Goal: Task Accomplishment & Management: Manage account settings

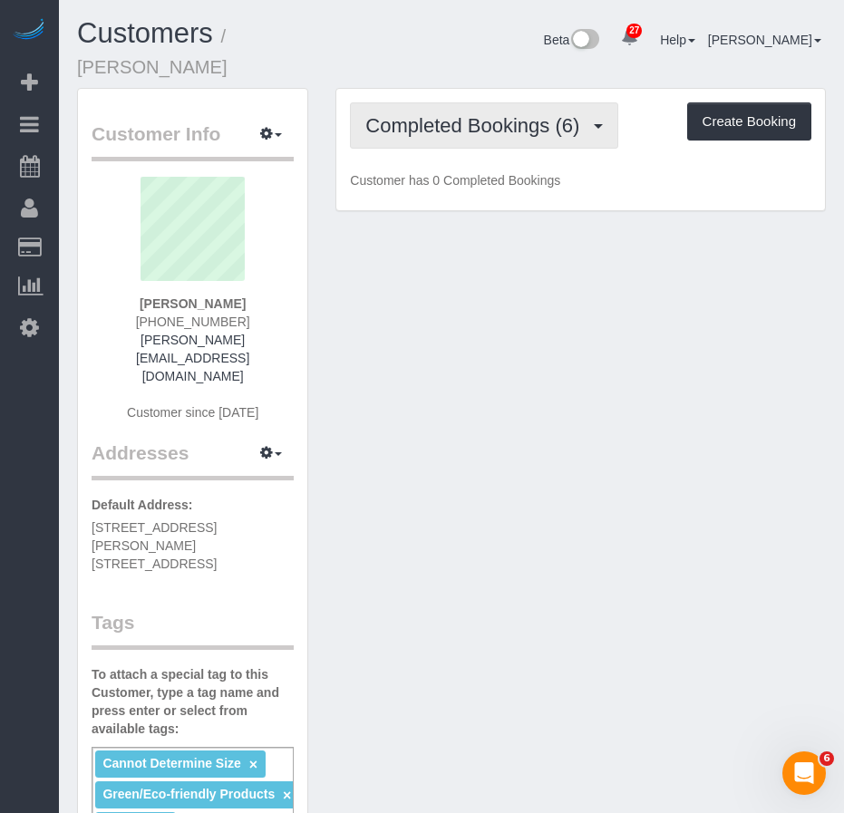
click at [459, 126] on span "Completed Bookings (6)" at bounding box center [476, 125] width 223 height 23
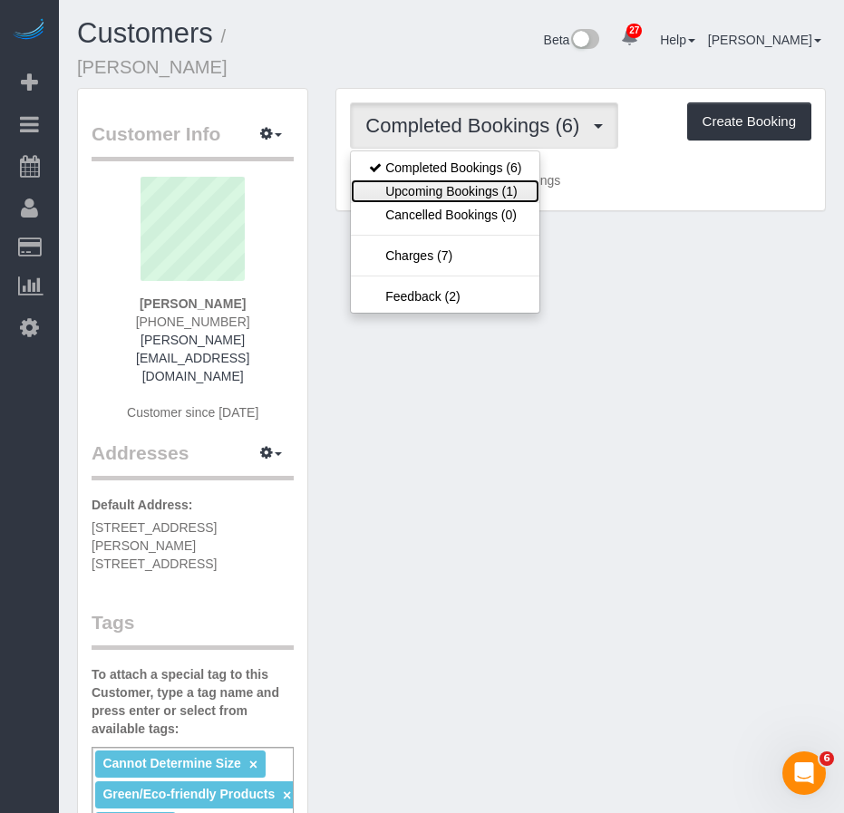
click at [433, 190] on link "Upcoming Bookings (1)" at bounding box center [445, 191] width 188 height 24
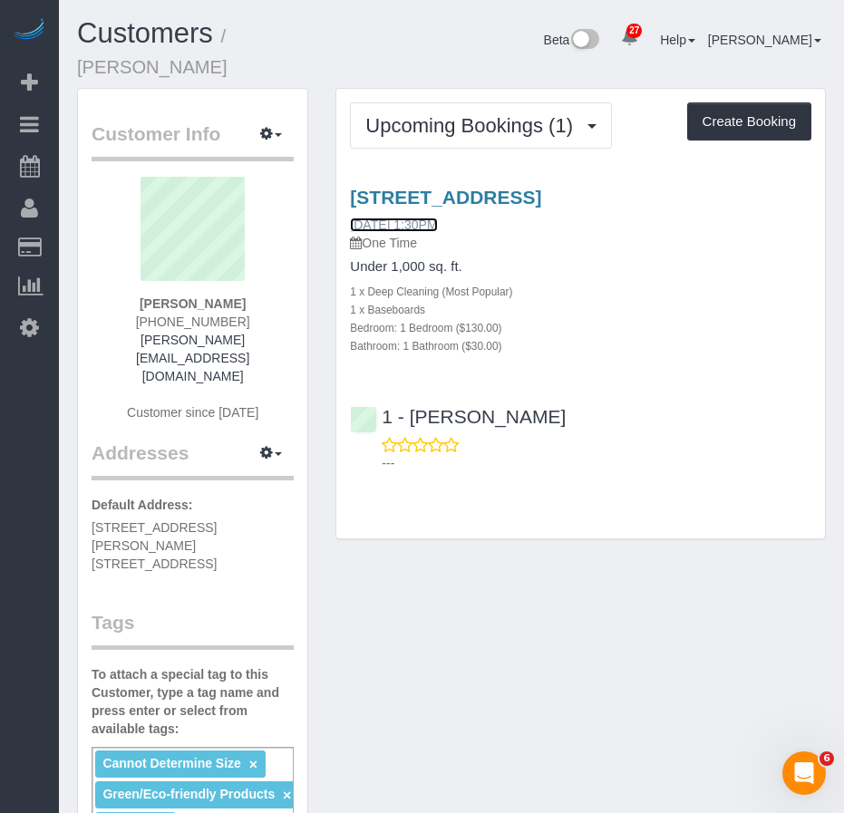
click at [401, 226] on link "09/26/2025 1:30PM" at bounding box center [393, 224] width 87 height 14
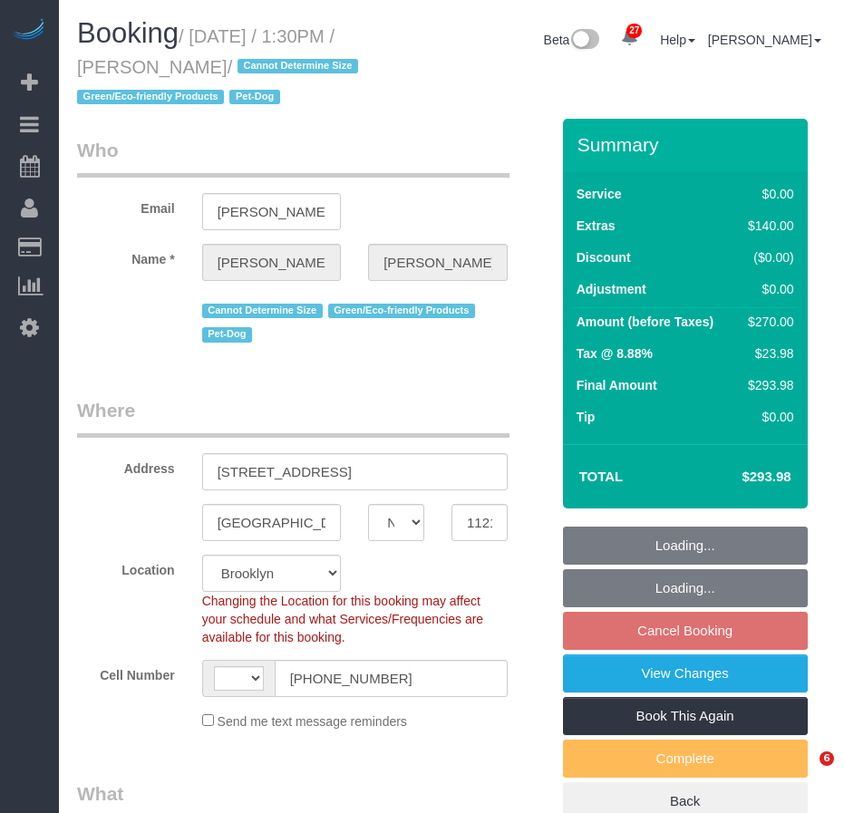
select select "NY"
select select "number:60"
select select "number:74"
select select "number:13"
select select "number:5"
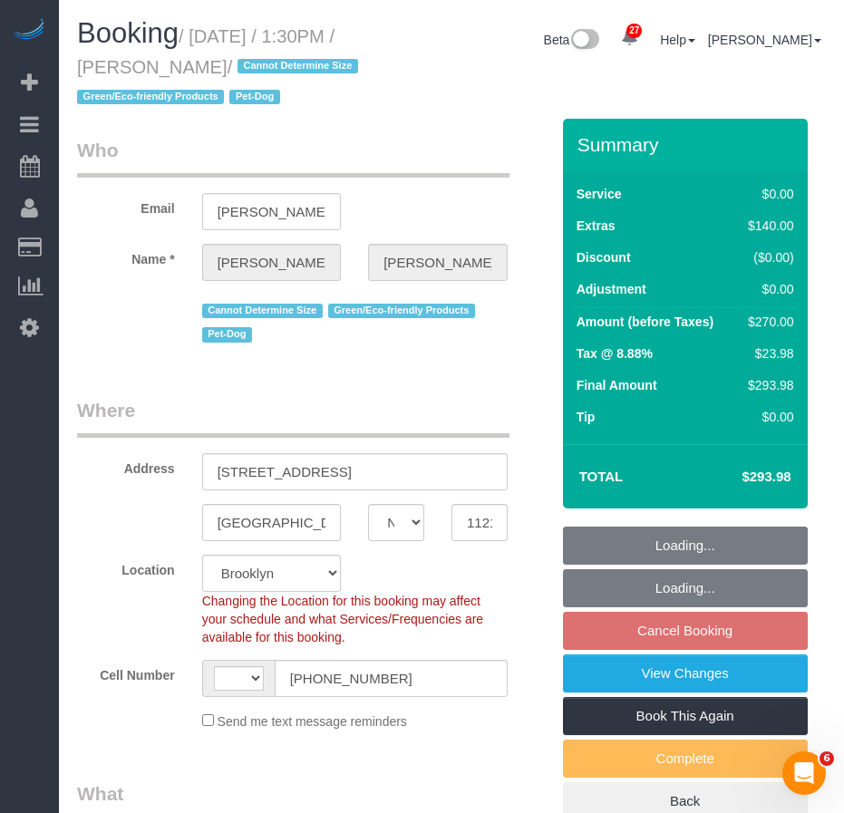
select select "1"
select select "object:844"
select select "string:US"
select select "1"
select select "string:stripe-pm_1QWOL84VGloSiKo7qjqhUyLr"
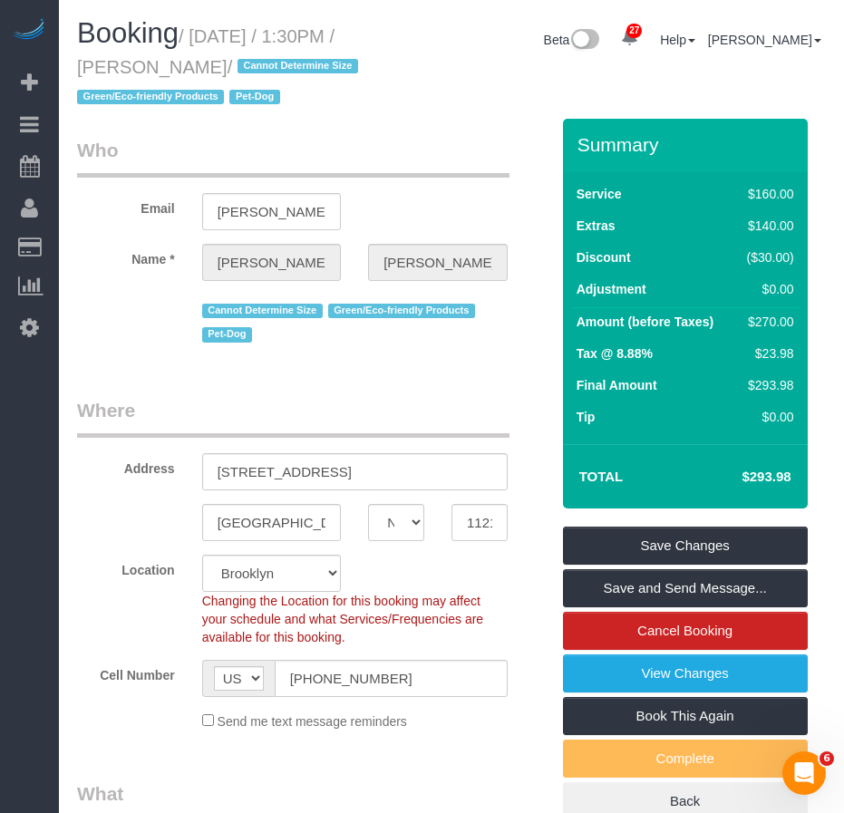
drag, startPoint x: 198, startPoint y: 31, endPoint x: 323, endPoint y: 70, distance: 131.8
click at [323, 70] on h1 "Booking / September 26, 2025 / 1:30PM / Michelle Morrisey / Cannot Determine Si…" at bounding box center [225, 64] width 296 height 92
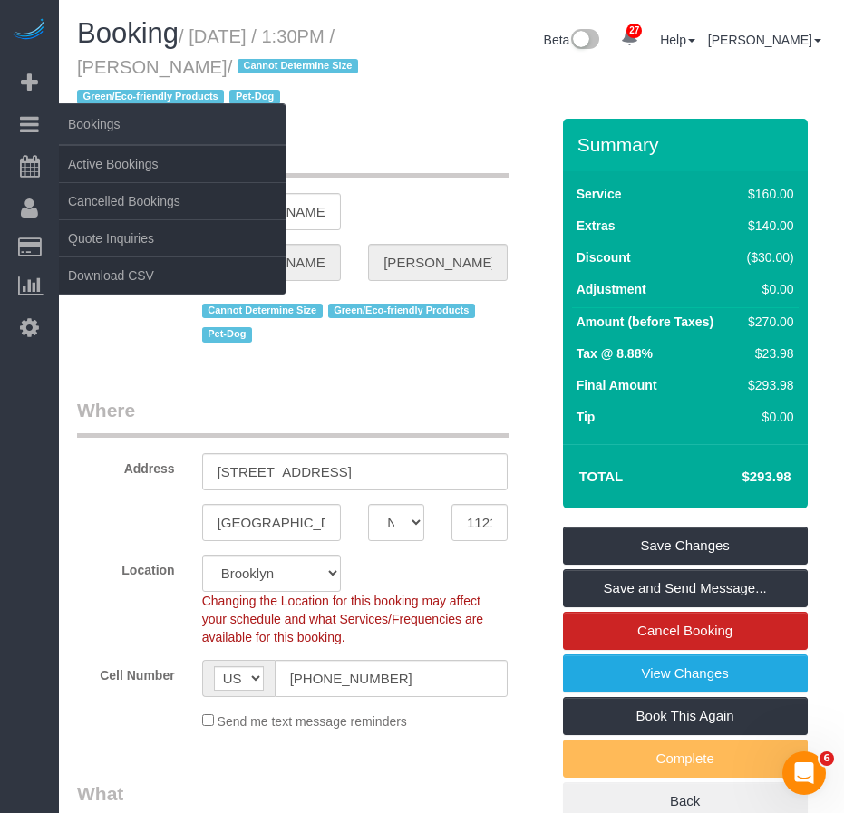
copy small "September 26, 2025 / 1:30PM / Michelle Morrisey"
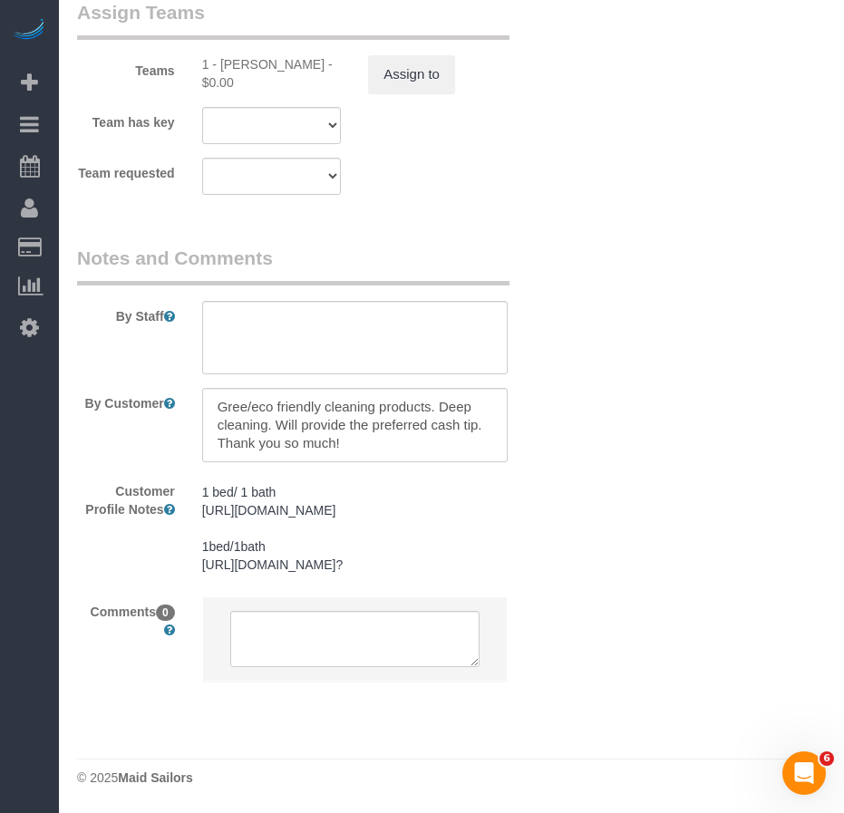
scroll to position [2814, 0]
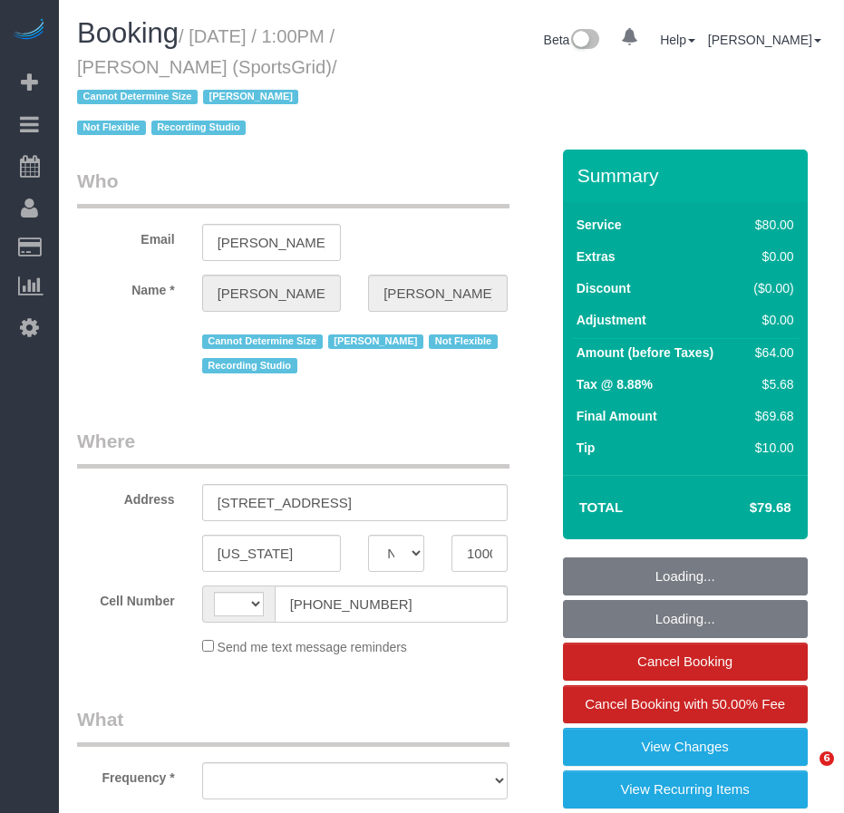
select select "NY"
select select "string:[GEOGRAPHIC_DATA]"
select select "string:stripe-pm_1QoRfo4VGloSiKo7CpkoBSCp"
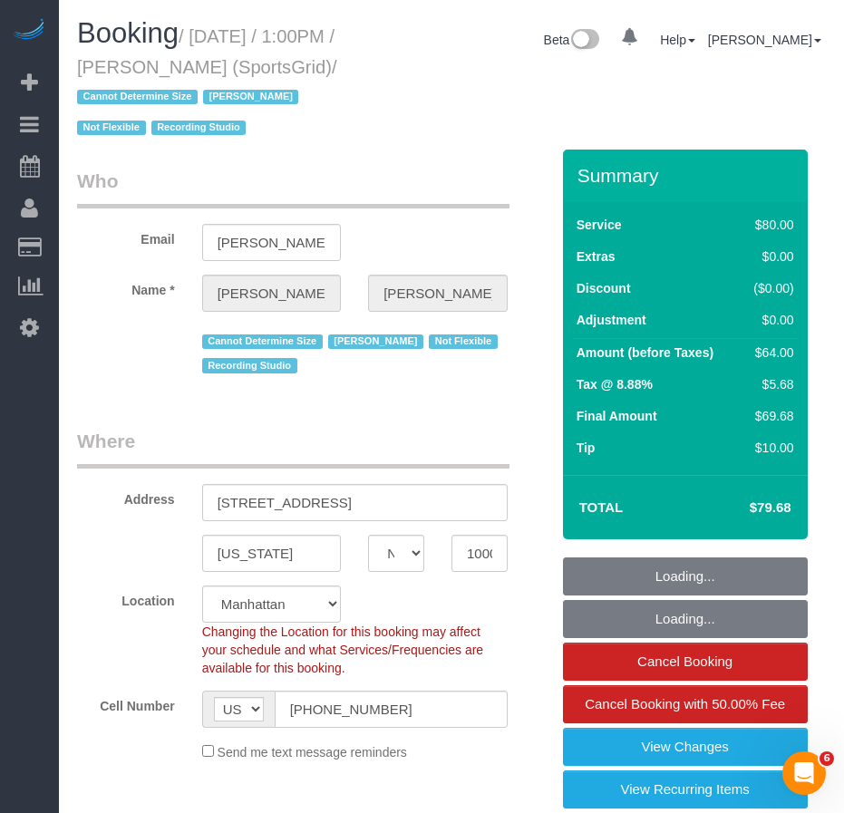
select select "object:1268"
select select "spot1"
select select "number:89"
select select "number:90"
select select "number:15"
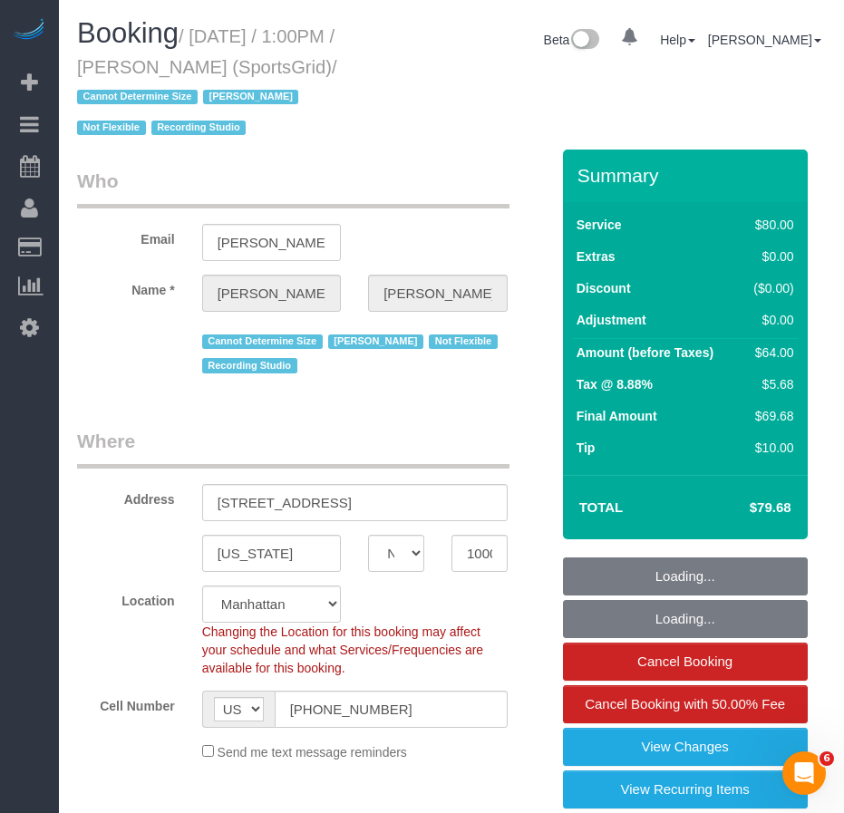
select select "number:7"
select select "number:21"
select select "object:1590"
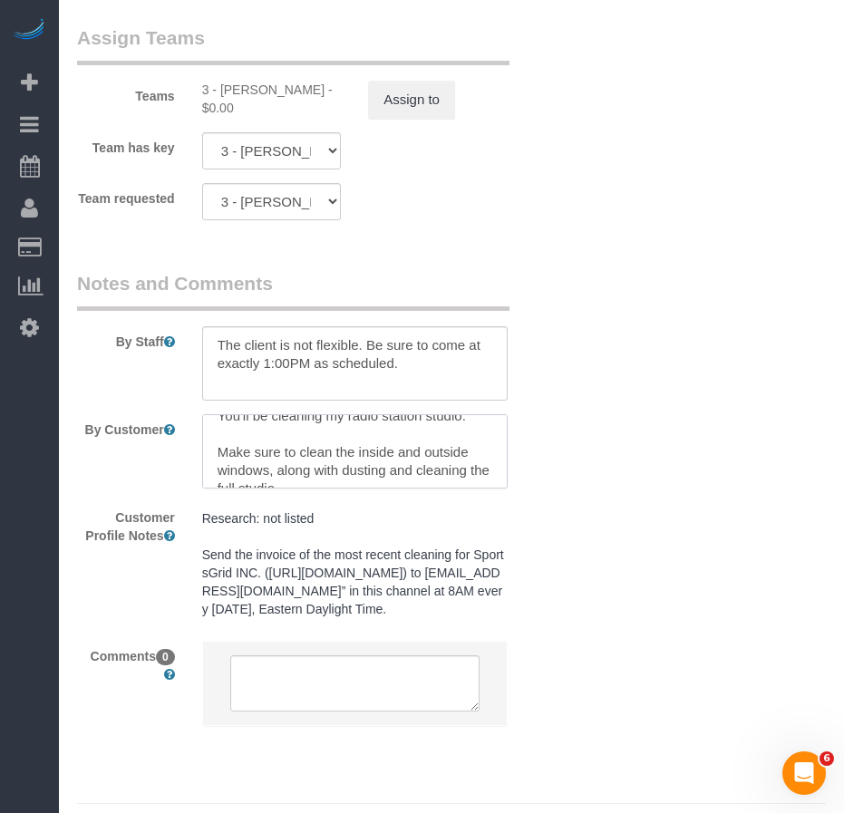
scroll to position [108, 0]
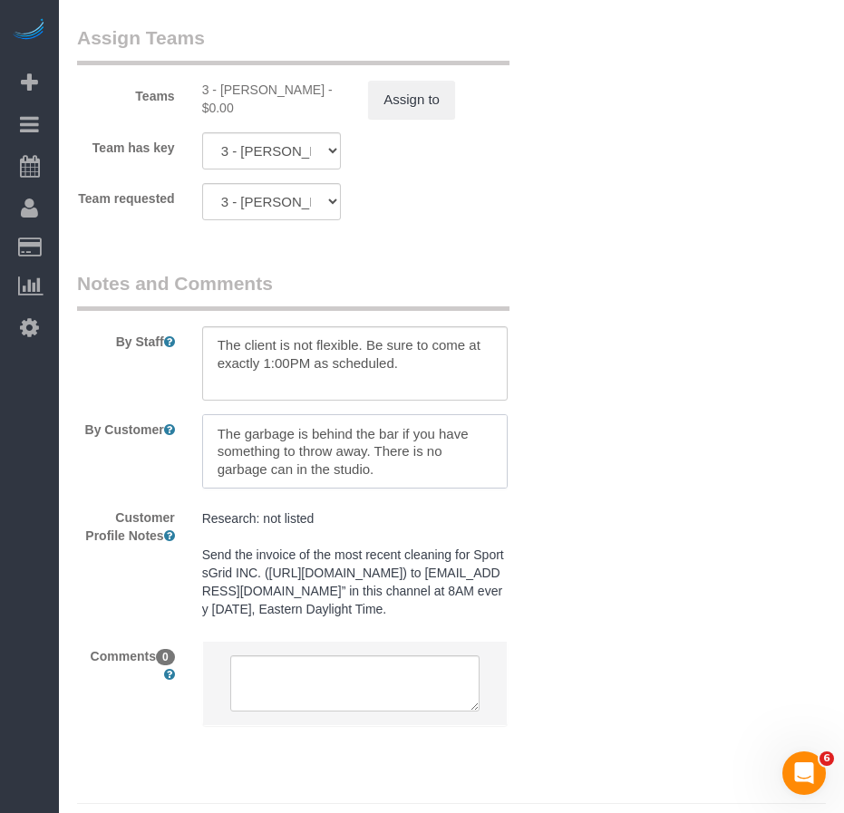
drag, startPoint x: 244, startPoint y: 437, endPoint x: 399, endPoint y: 434, distance: 155.0
click at [399, 434] on textarea at bounding box center [354, 451] width 305 height 74
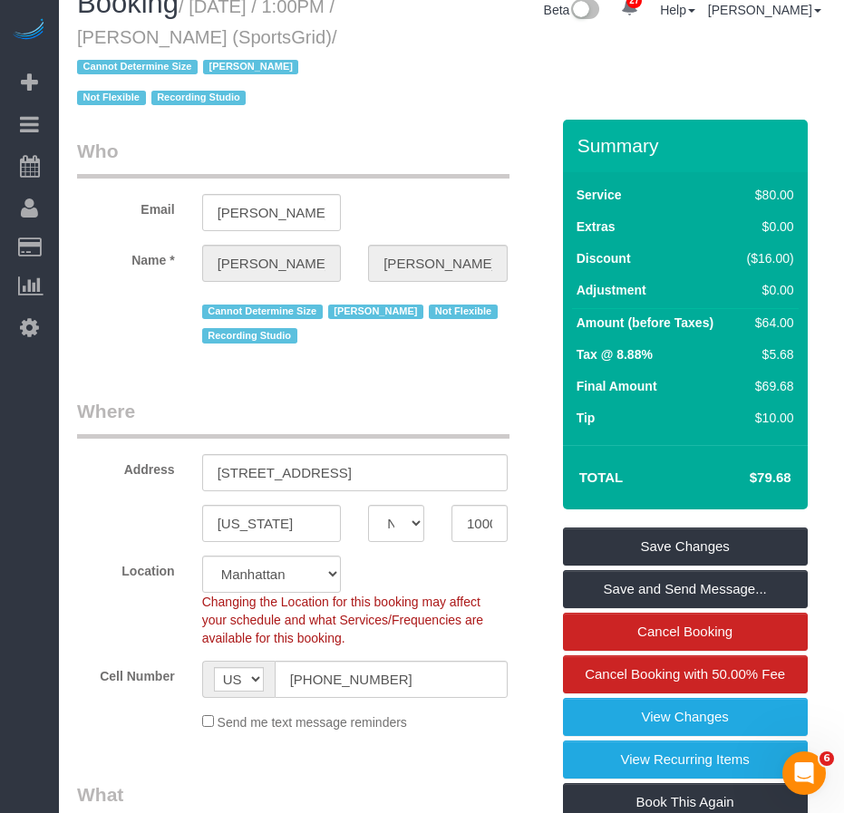
scroll to position [0, 0]
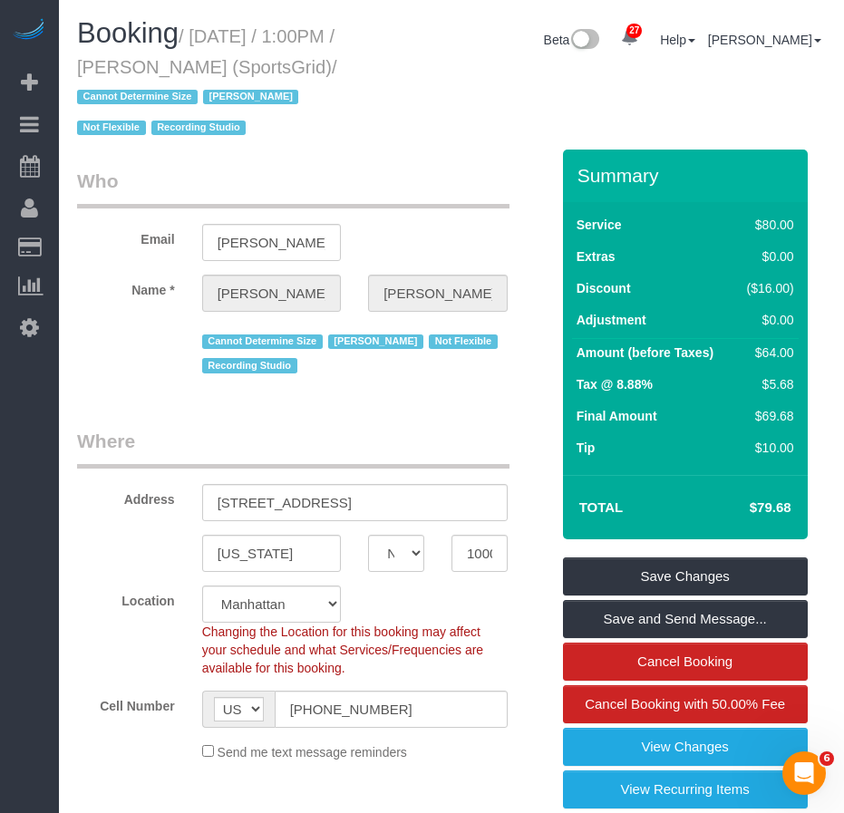
drag, startPoint x: 155, startPoint y: 69, endPoint x: 286, endPoint y: 71, distance: 131.4
click at [286, 71] on small "/ September 25, 2025 / 1:00PM / Gregg Sussman (SportsGrid) / Cannot Determine S…" at bounding box center [207, 82] width 260 height 112
copy small "Gregg Sussman"
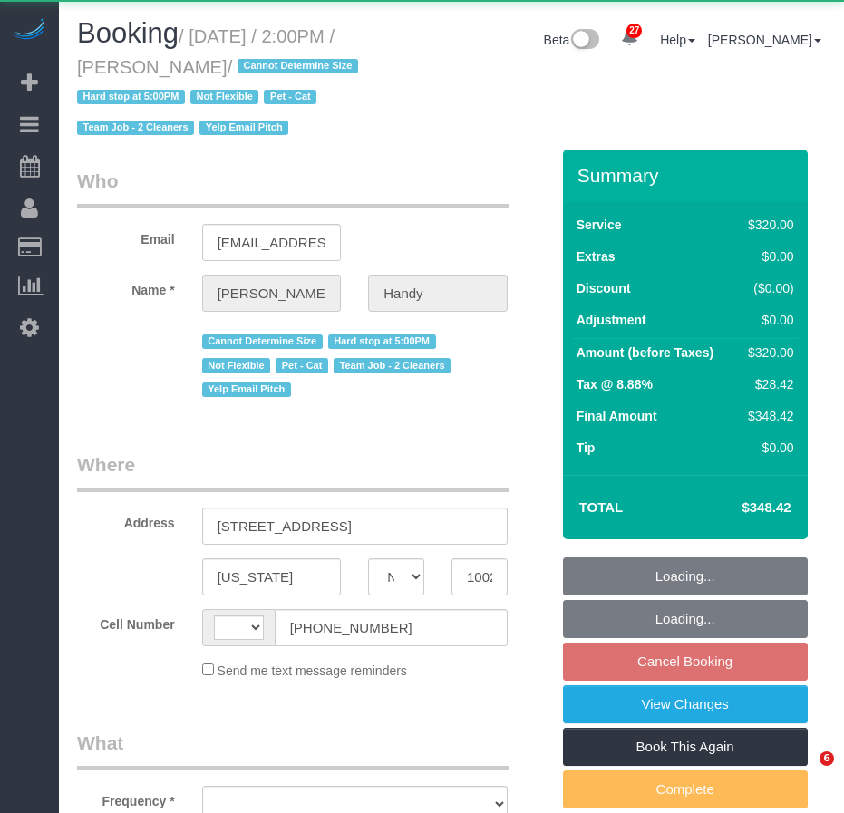
select select "NY"
select select "number:59"
select select "number:73"
select select "number:14"
select select "number:5"
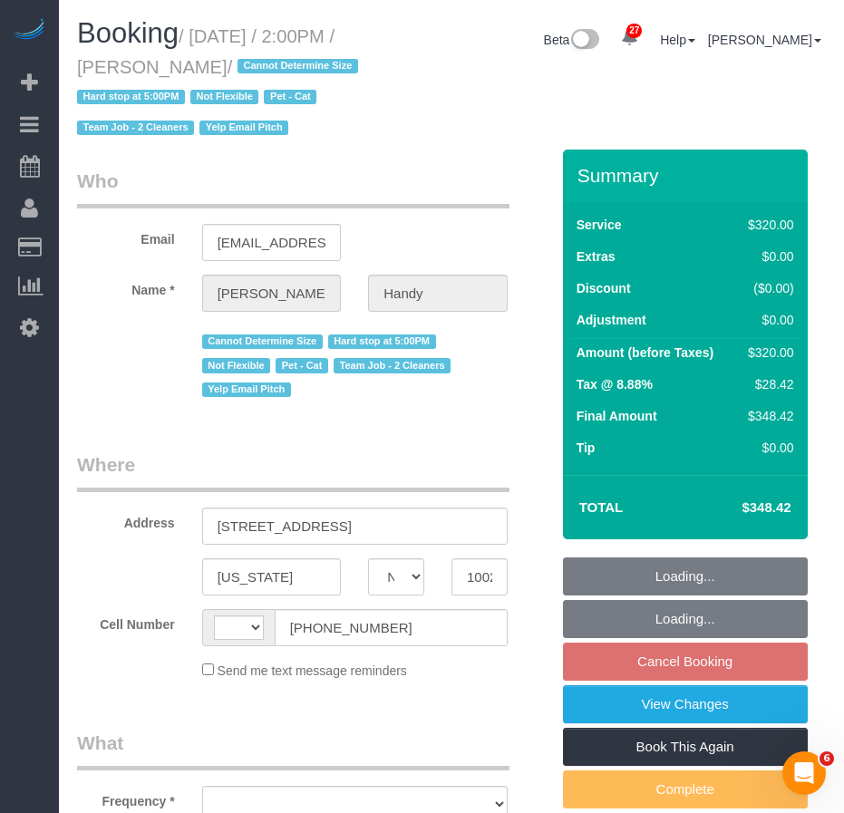
select select "object:658"
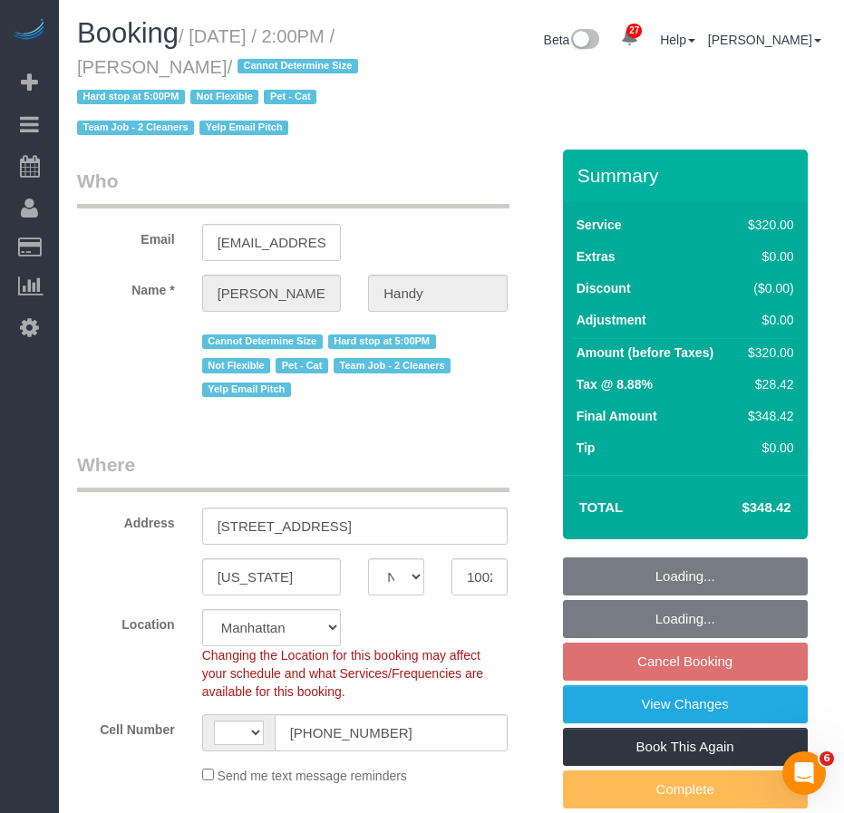
select select "string:stripe-pm_1N0aqB4VGloSiKo7K1PFk39U"
select select "object:744"
select select "spot1"
select select "string:US"
select select "240"
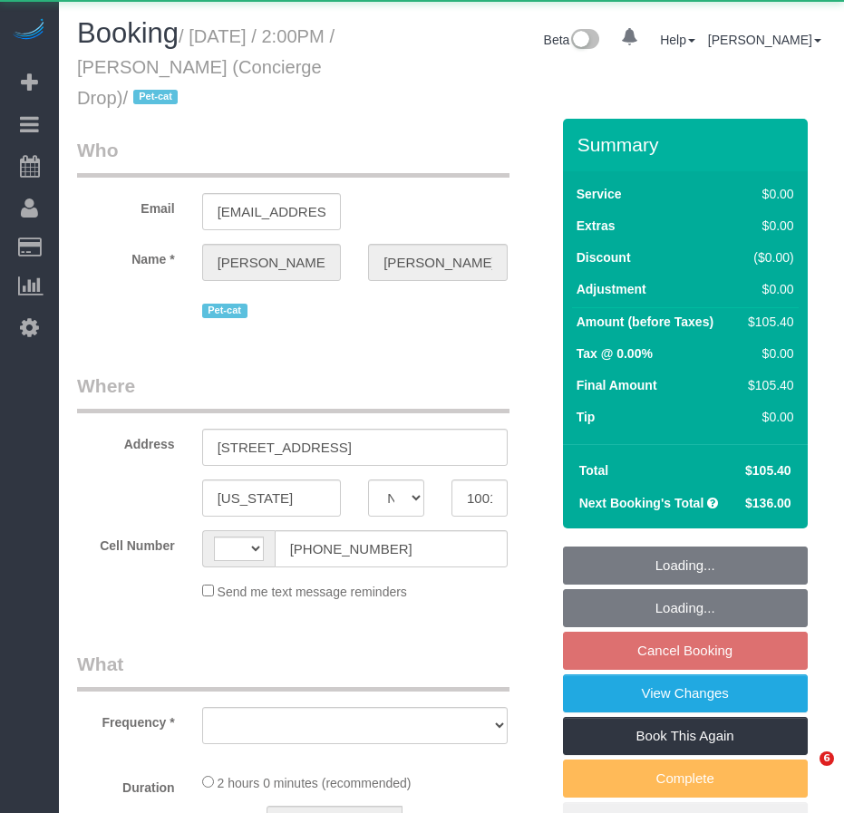
select select "NY"
select select "object:565"
select select "number:89"
select select "number:90"
select select "number:15"
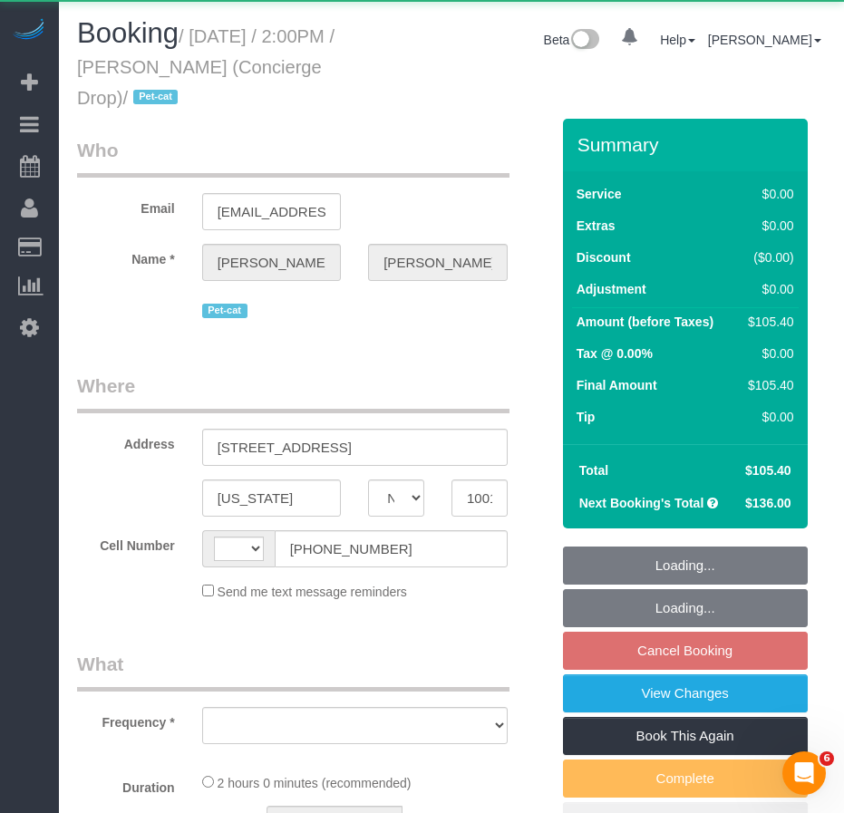
select select "number:5"
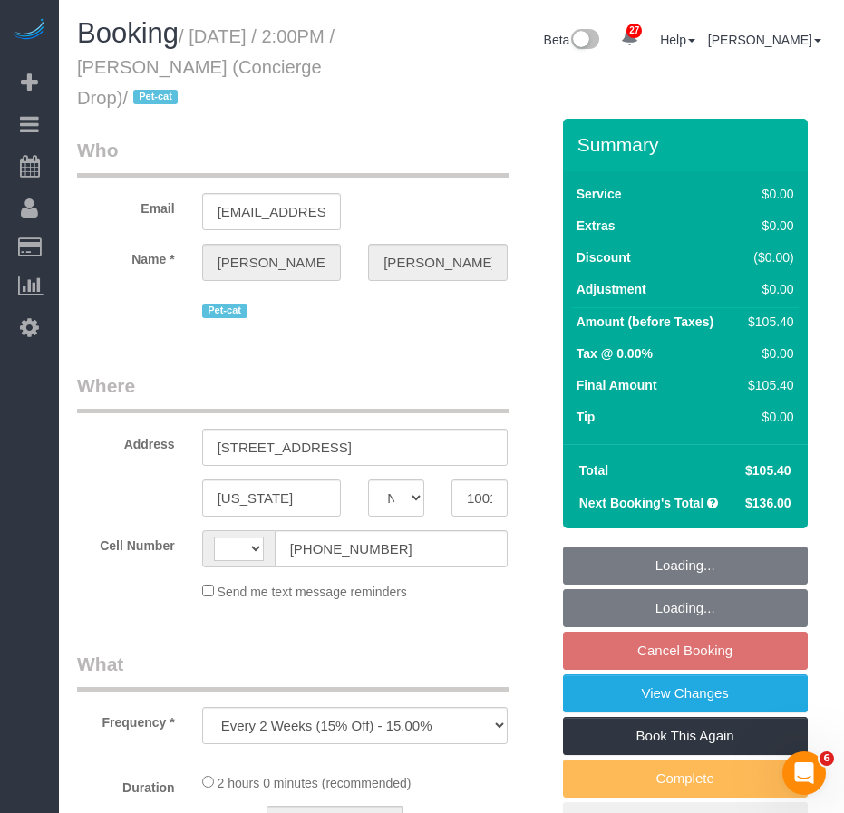
select select "string:[GEOGRAPHIC_DATA]"
select select "1"
select select "spot7"
select select "string:stripe-pm_1RaQn24VGloSiKo7zeOF73Wj"
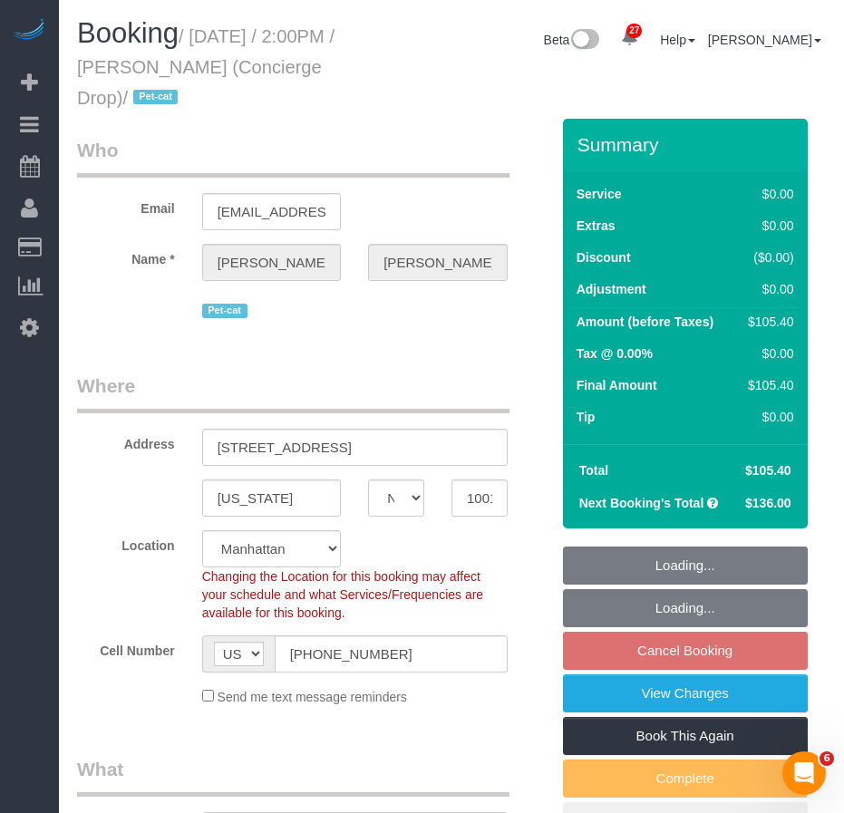
select select "spot62"
select select "object:1502"
select select "1"
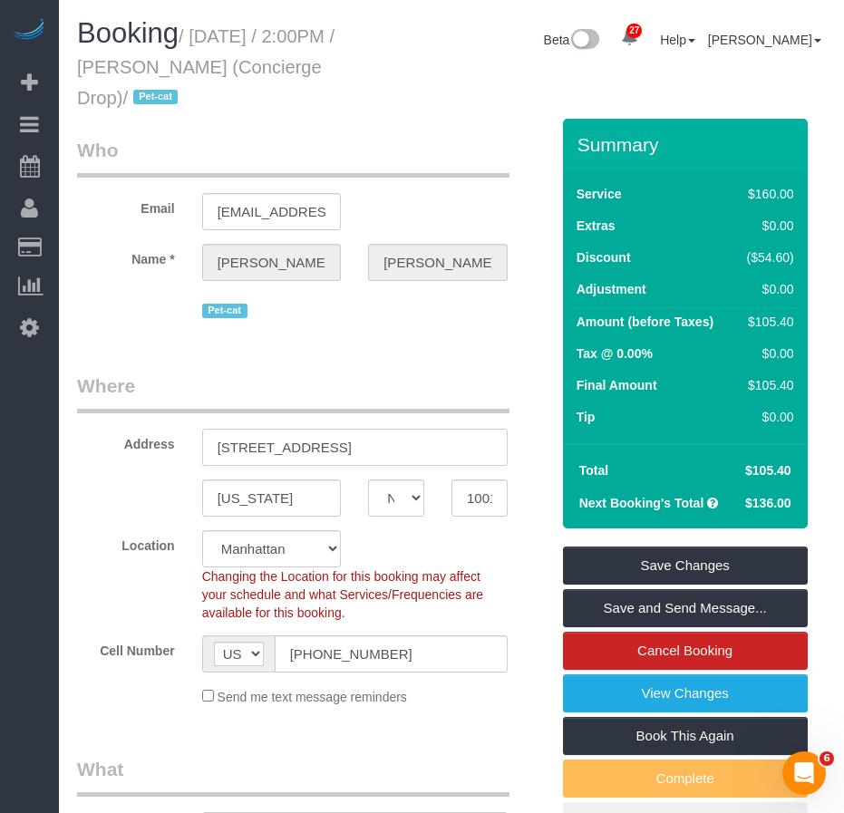
click at [316, 450] on input "75 Perry Street, 3a" at bounding box center [354, 447] width 305 height 37
click at [316, 453] on input "75 Perry Street, 3a" at bounding box center [354, 447] width 305 height 37
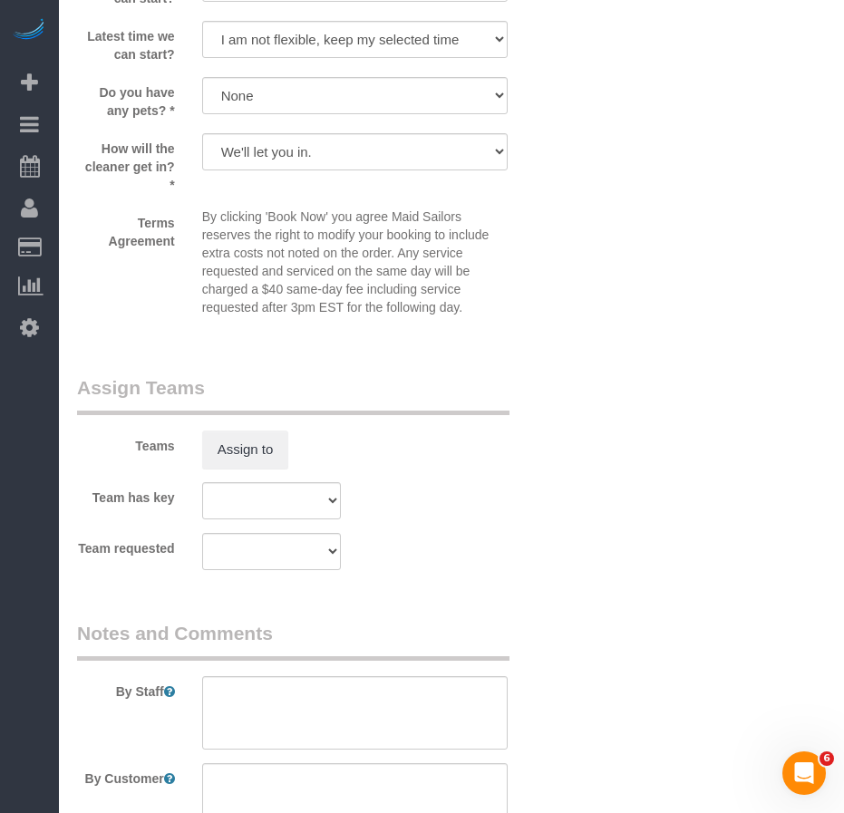
scroll to position [2622, 0]
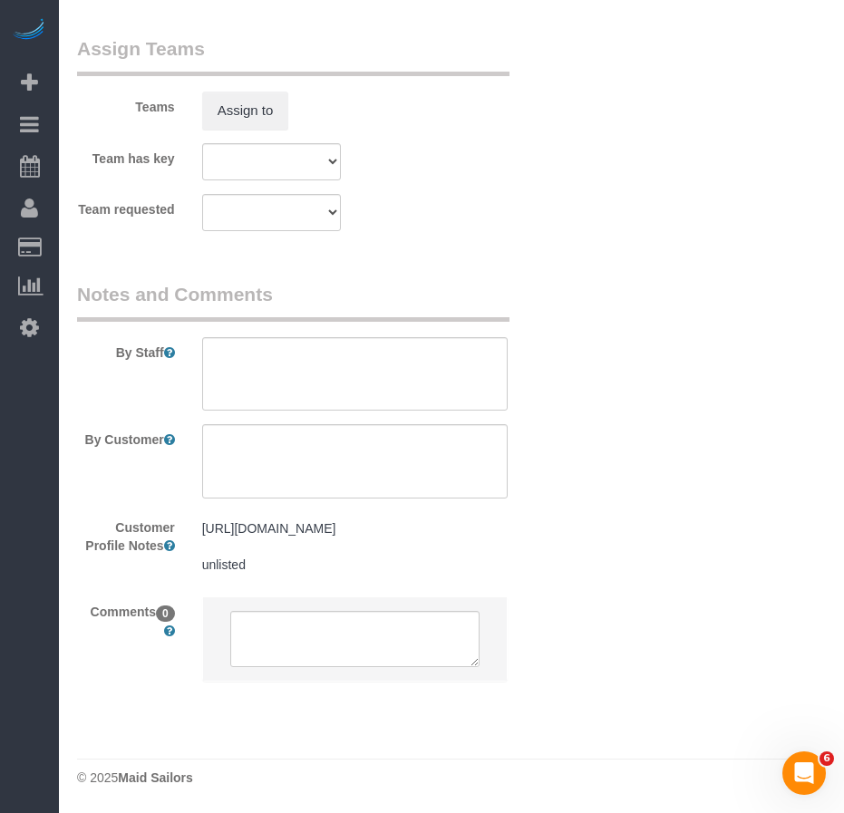
type input "75 Perry Street, Apt. 3a"
click at [323, 533] on pre "https://www.zillow.com/homedetails/225-Cherry-St-APT-50A-New-York-NY-10002/2056…" at bounding box center [354, 546] width 305 height 54
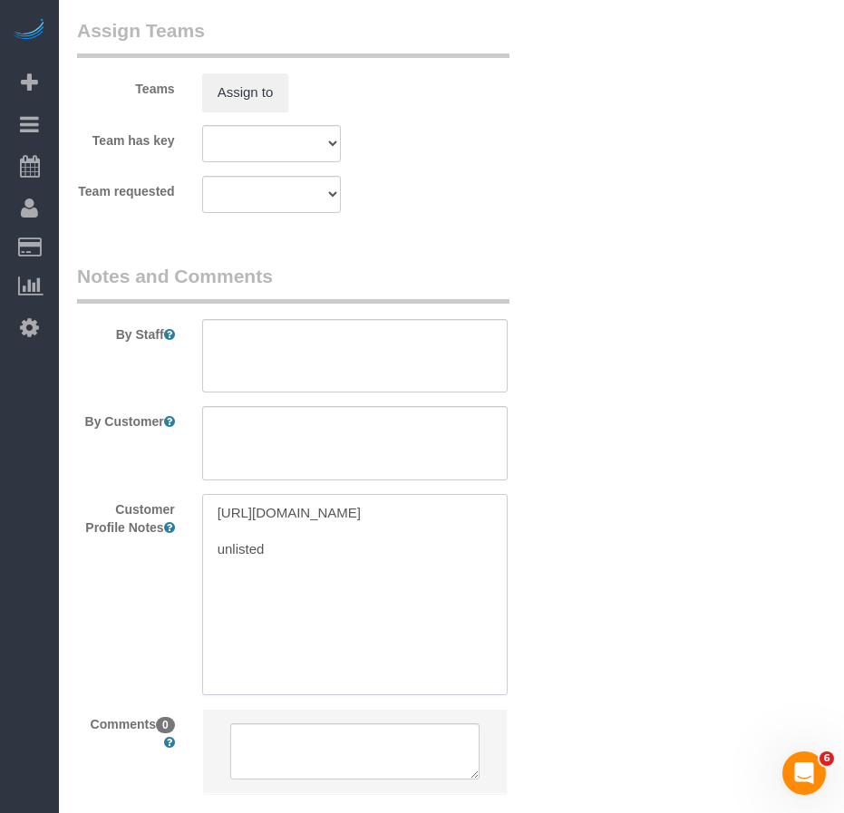
drag, startPoint x: 383, startPoint y: 550, endPoint x: 193, endPoint y: 498, distance: 197.2
click at [193, 498] on div "https://www.zillow.com/homedetails/225-Cherry-St-APT-50A-New-York-NY-10002/2056…" at bounding box center [354, 594] width 333 height 200
paste textarea "75-Perry-St-APT-3A-New-York-NY-10014/2126165931"
click at [224, 588] on textarea "https://www.zillow.com/homedetails/75-Perry-St-APT-3A-New-York-NY-10014/2126165…" at bounding box center [354, 594] width 305 height 200
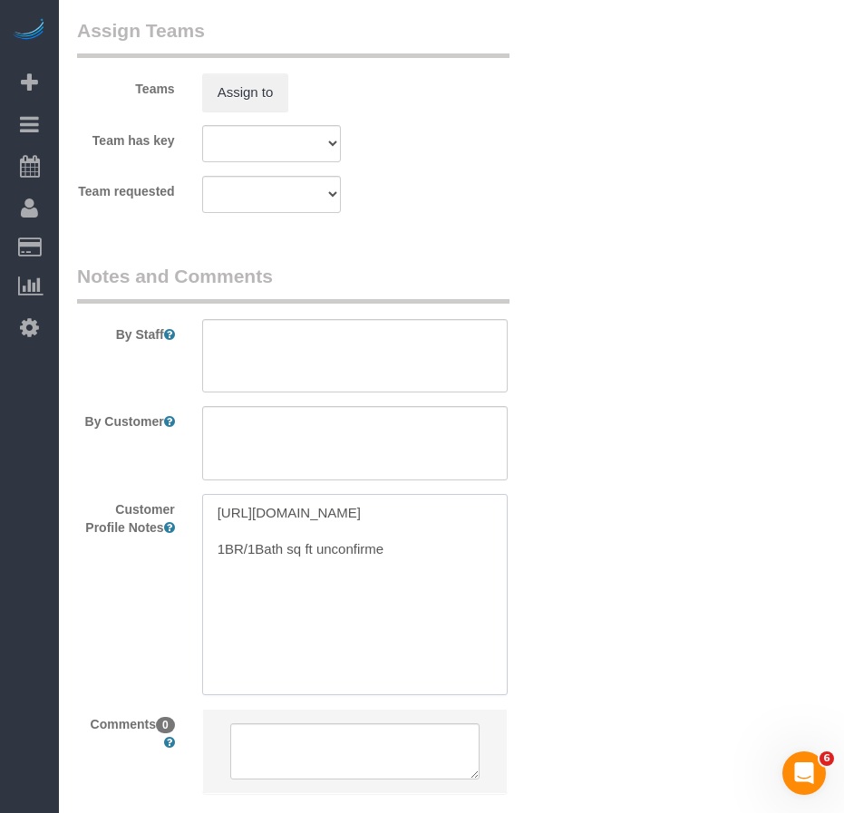
type textarea "https://www.zillow.com/homedetails/75-Perry-St-APT-3A-New-York-NY-10014/2126165…"
drag, startPoint x: 637, startPoint y: 670, endPoint x: 628, endPoint y: 664, distance: 10.6
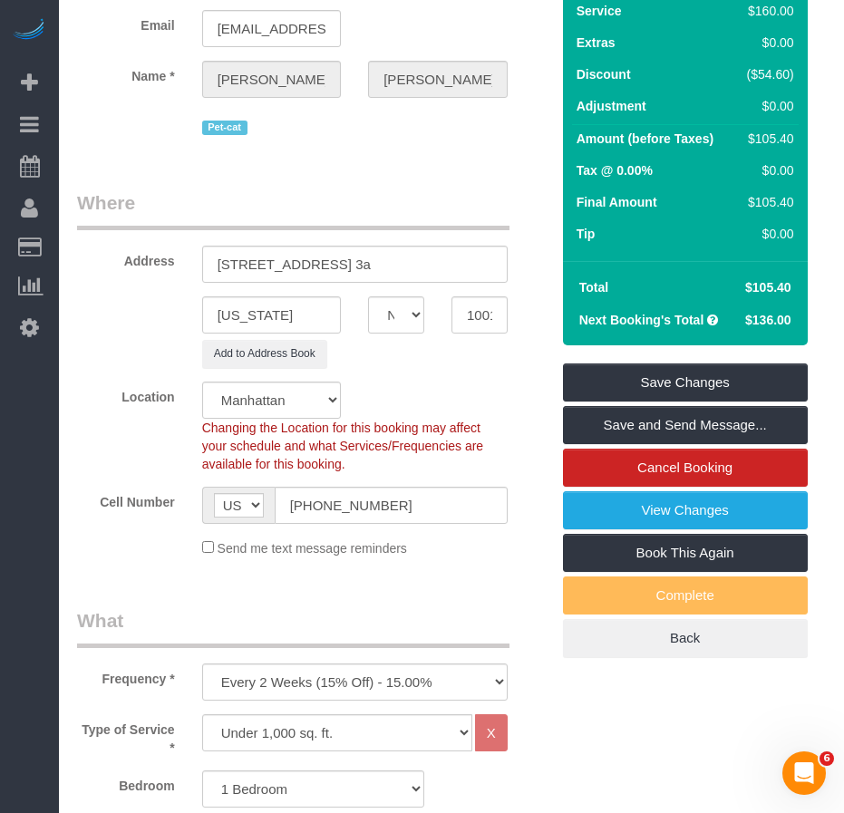
scroll to position [176, 0]
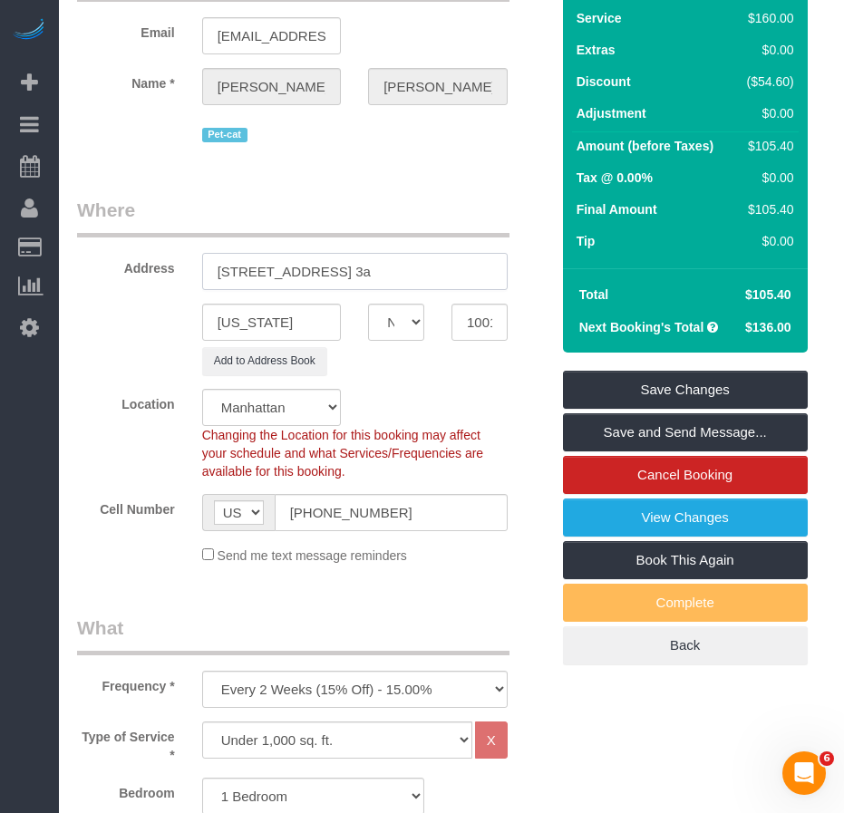
click at [364, 274] on input "75 Perry Street, Apt. 3a" at bounding box center [354, 271] width 305 height 37
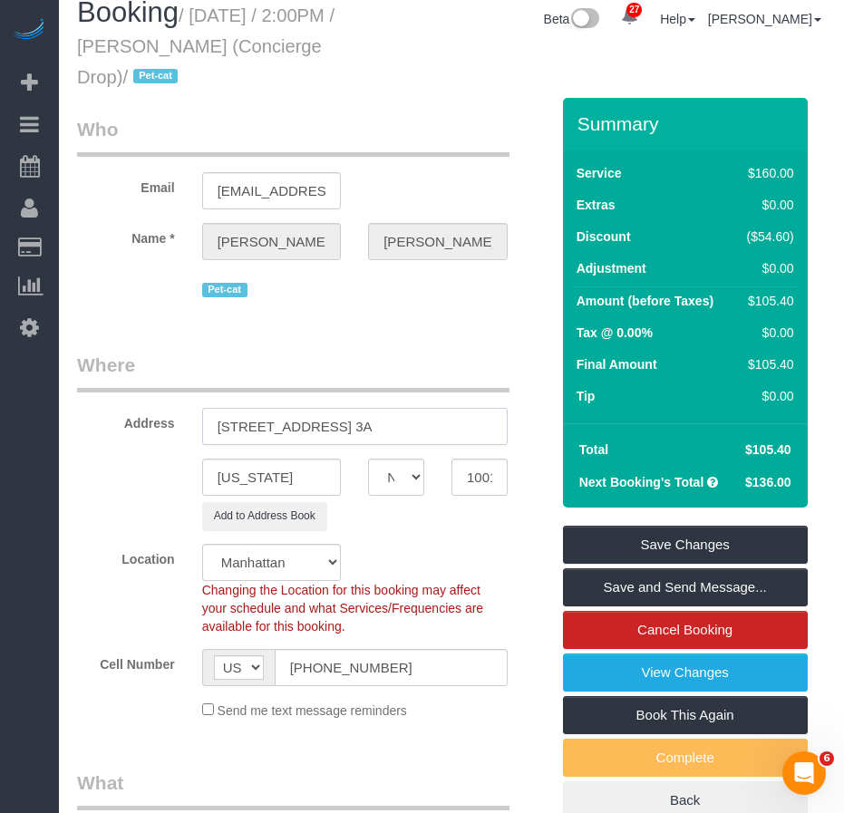
scroll to position [0, 0]
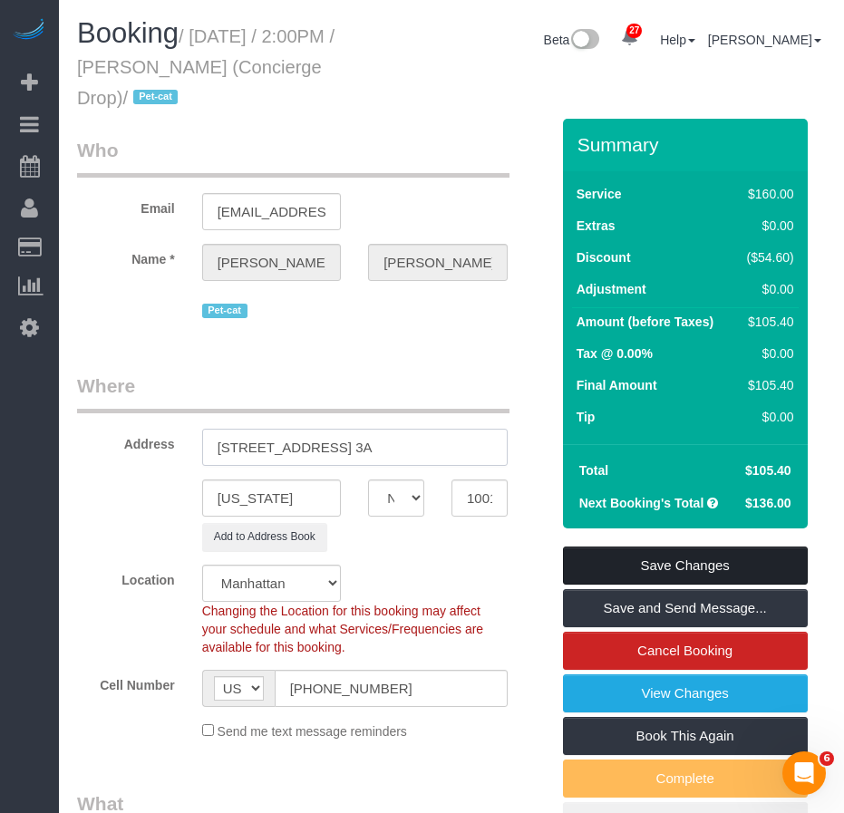
type input "75 Perry Street, Apt. 3A"
drag, startPoint x: 588, startPoint y: 567, endPoint x: 519, endPoint y: 584, distance: 71.0
click at [585, 567] on link "Save Changes" at bounding box center [685, 565] width 245 height 38
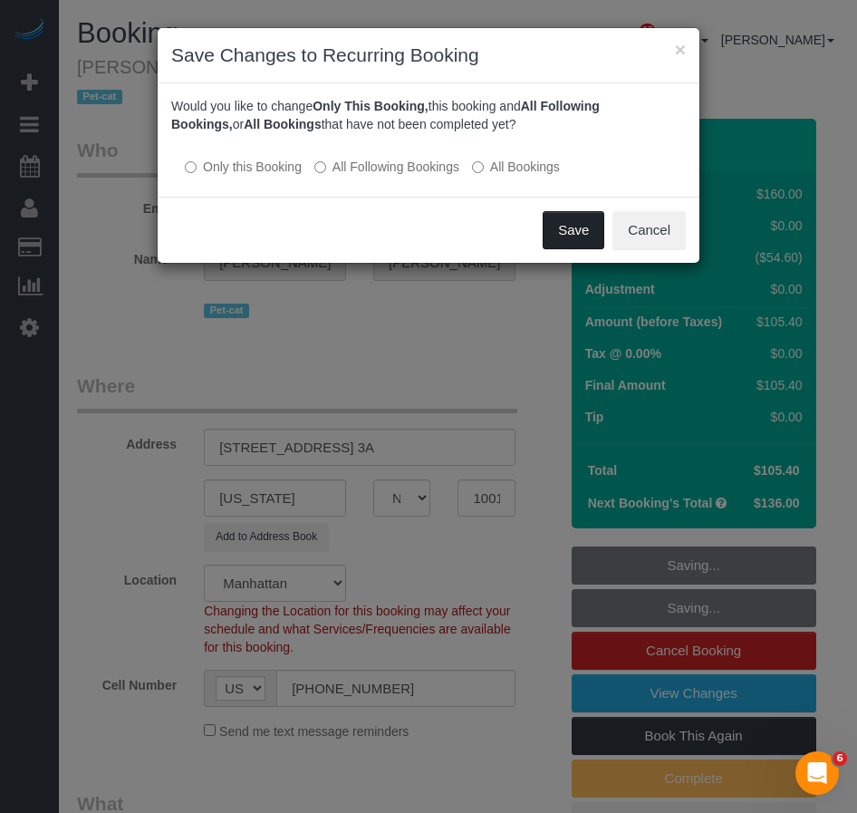
click at [561, 232] on button "Save" at bounding box center [574, 230] width 62 height 38
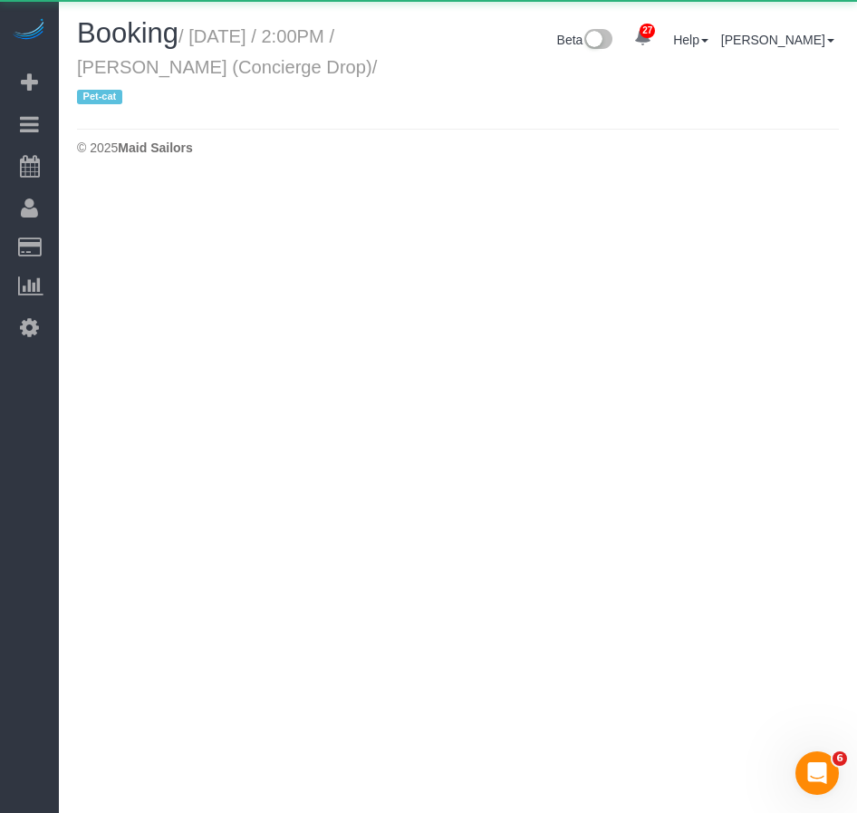
select select "NY"
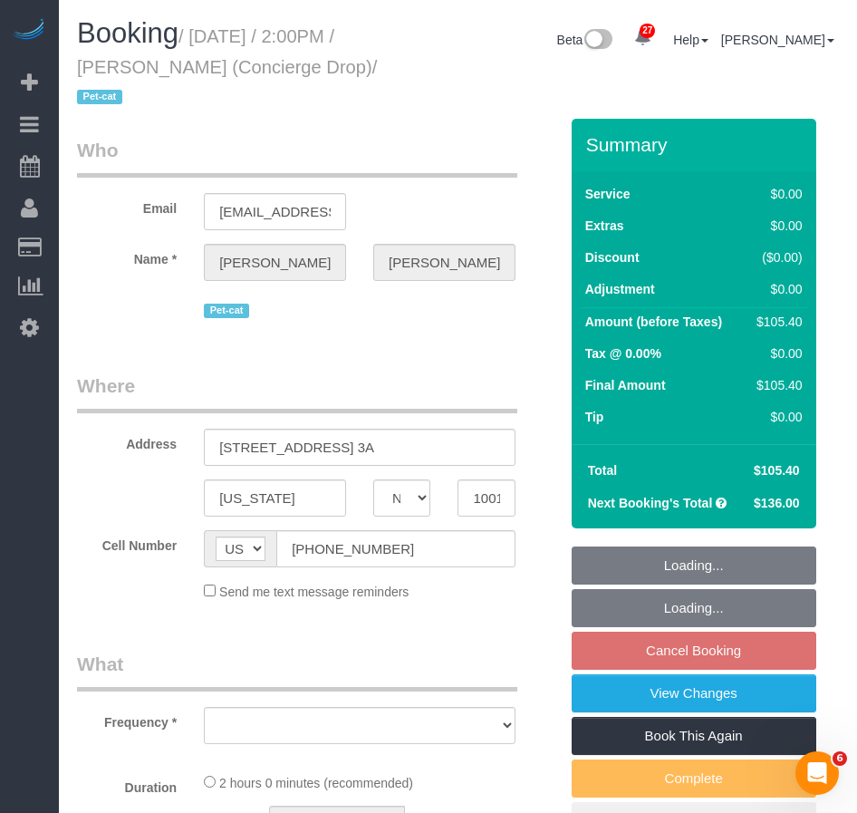
select select "object:2489"
select select "string:stripe-pm_1RaQn24VGloSiKo7zeOF73Wj"
select select "number:89"
select select "number:90"
select select "number:15"
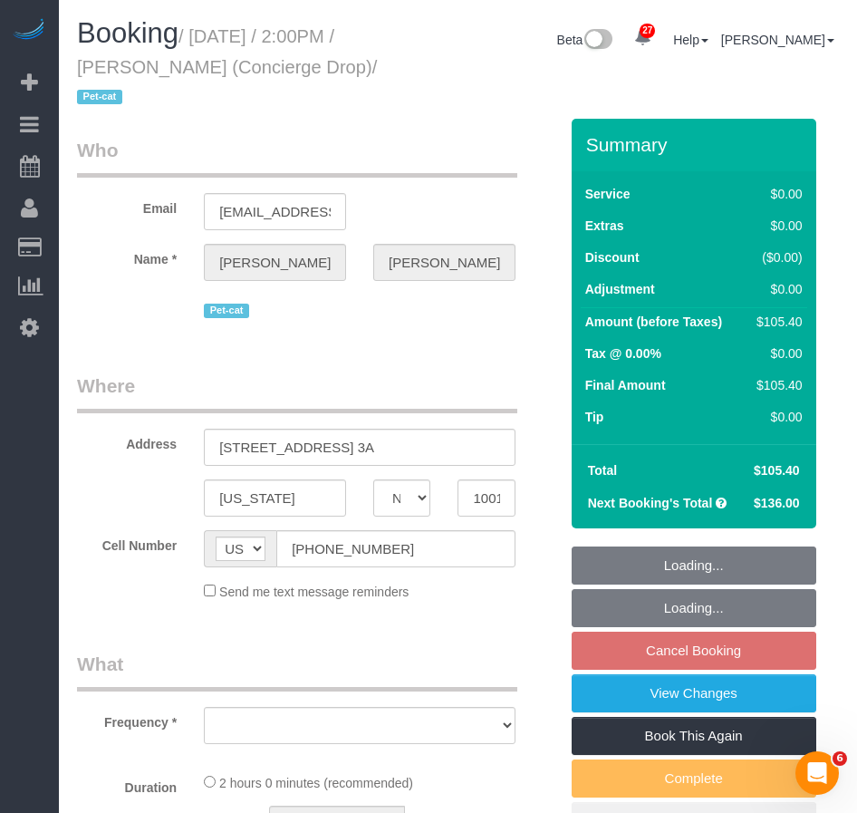
select select "number:5"
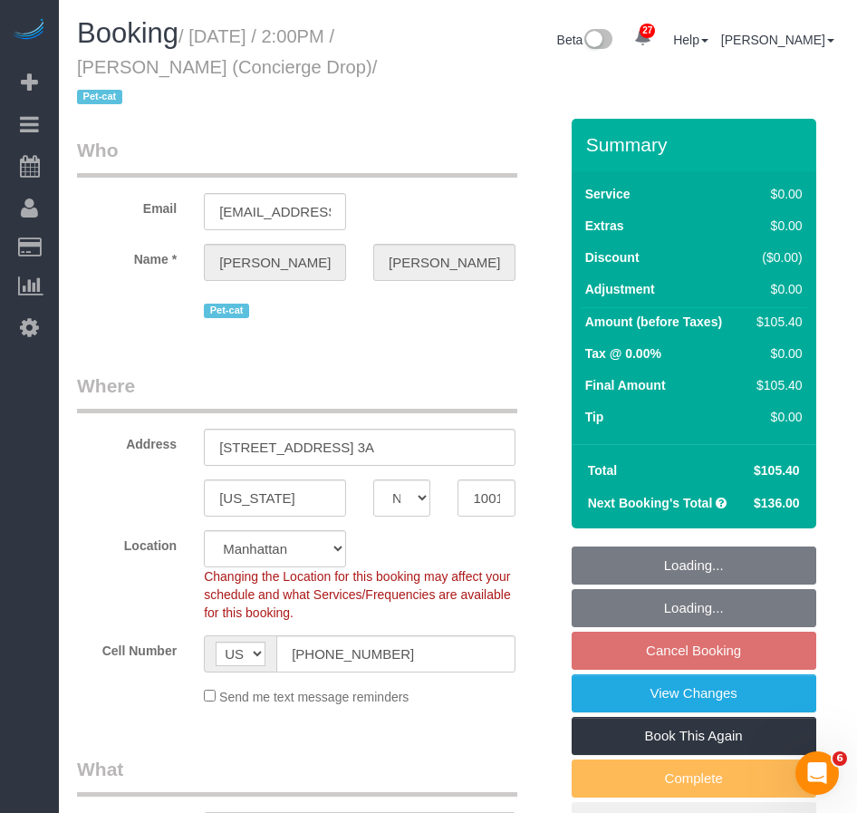
select select "spot117"
select select "1"
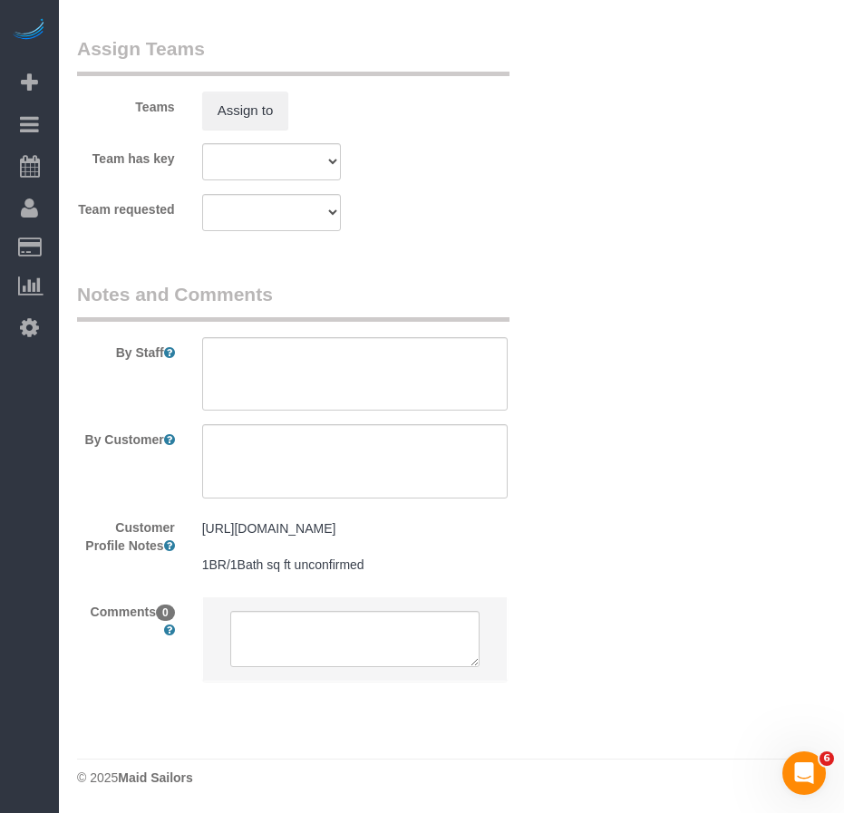
scroll to position [2638, 0]
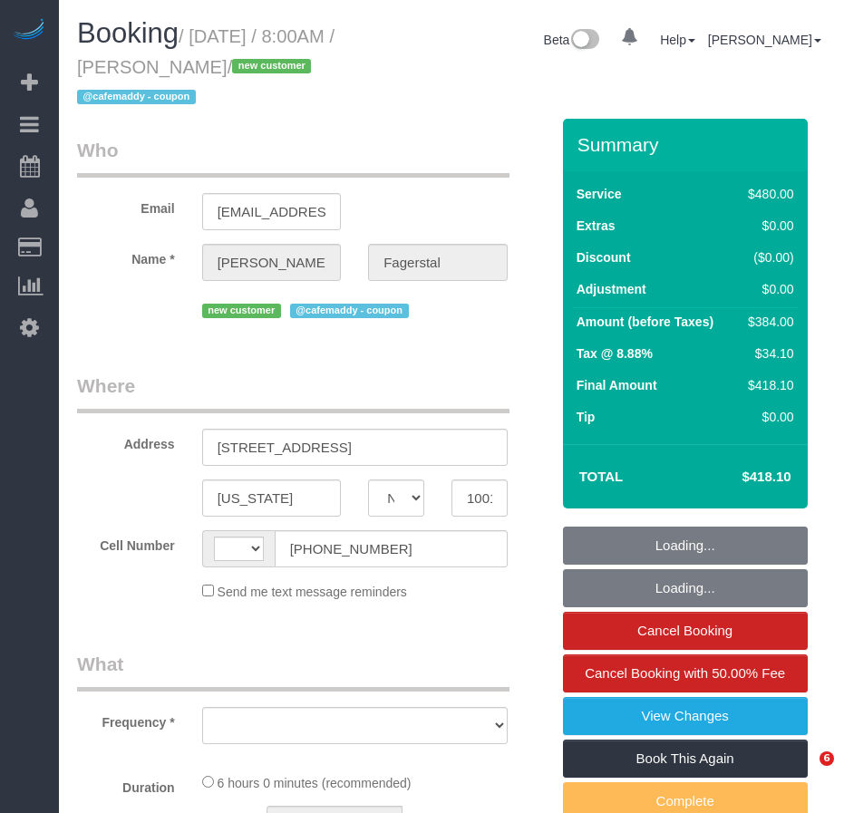
select select "NY"
select select "string:stripe-pm_1SAgBp4VGloSiKo7GebCEJYy"
select select "object:580"
select select "string:[GEOGRAPHIC_DATA]"
select select "360"
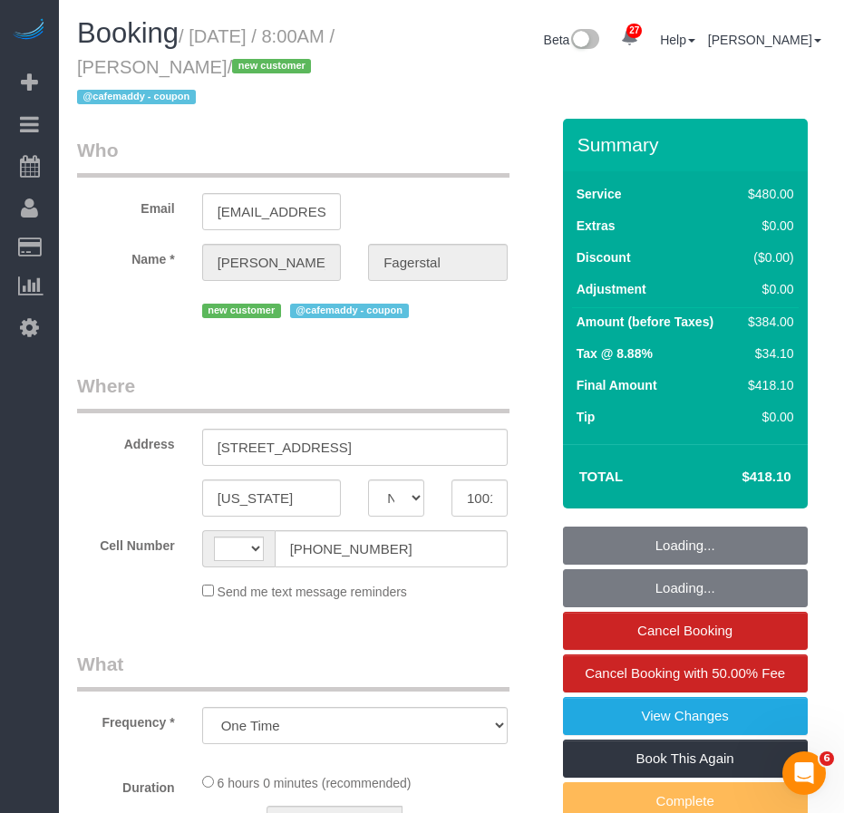
select select "number:56"
select select "number:70"
select select "number:15"
select select "number:5"
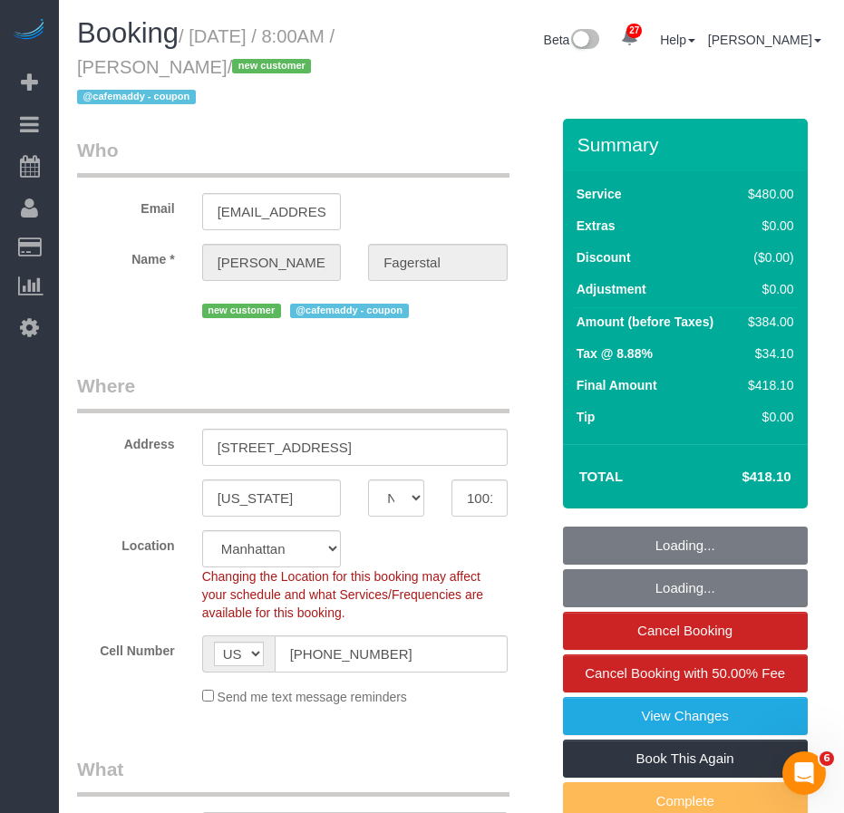
select select "spot1"
select select "object:1547"
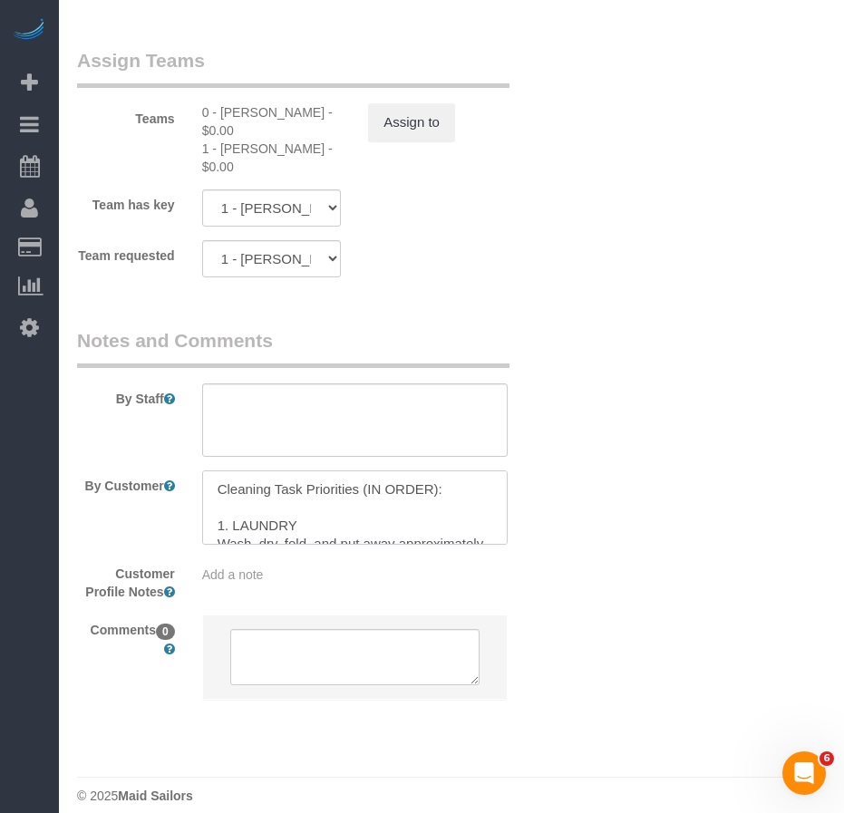
scroll to position [451, 0]
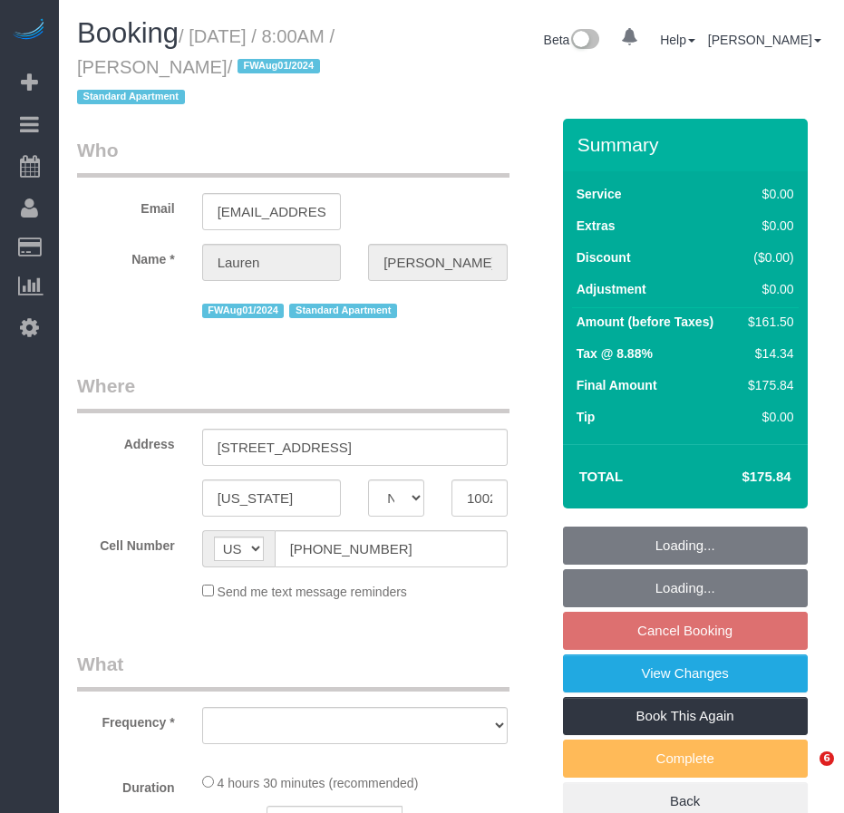
select select "NY"
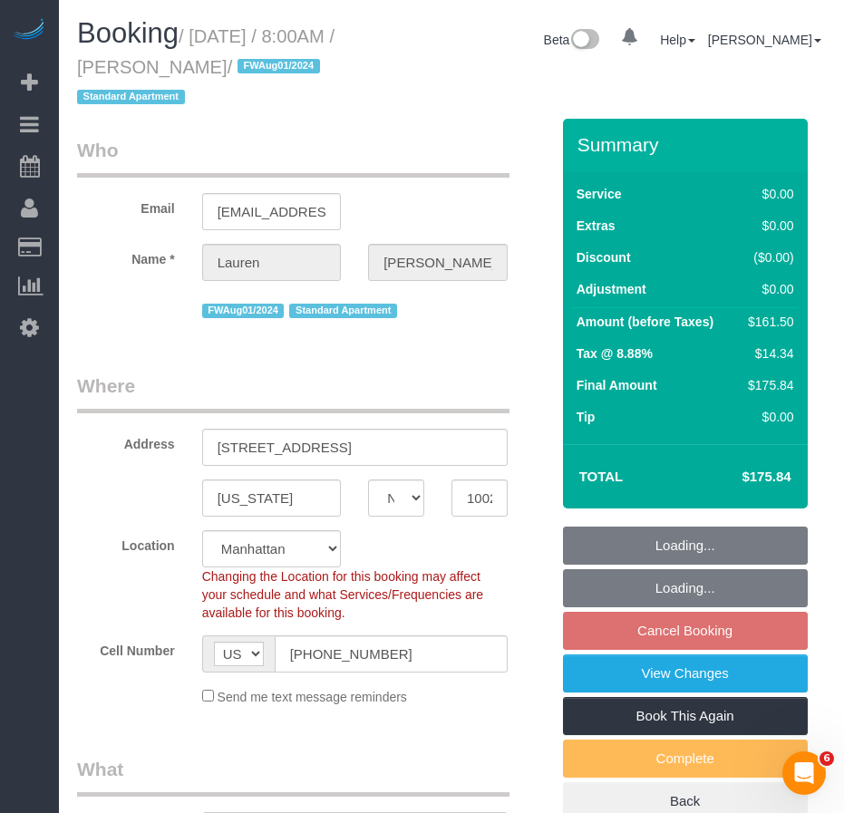
select select "string:stripe-pm_1Phkqp4VGloSiKo75Mp2gtBu"
select select "2"
select select "number:59"
select select "number:79"
select select "number:15"
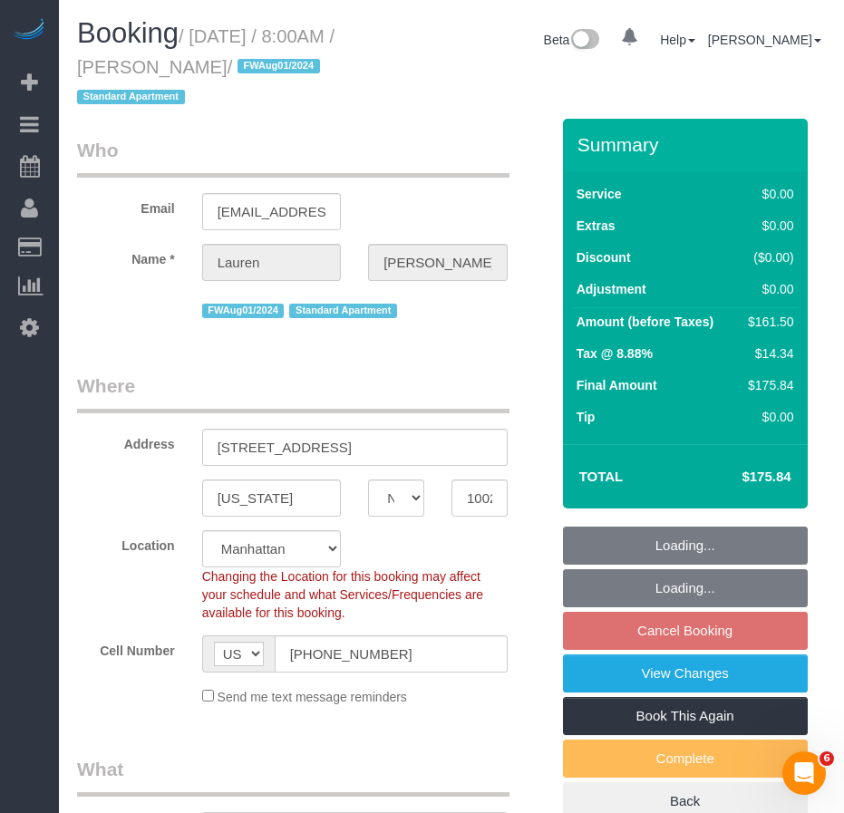
select select "number:5"
select select "object:1069"
select select "spot1"
select select "object:1511"
select select "2"
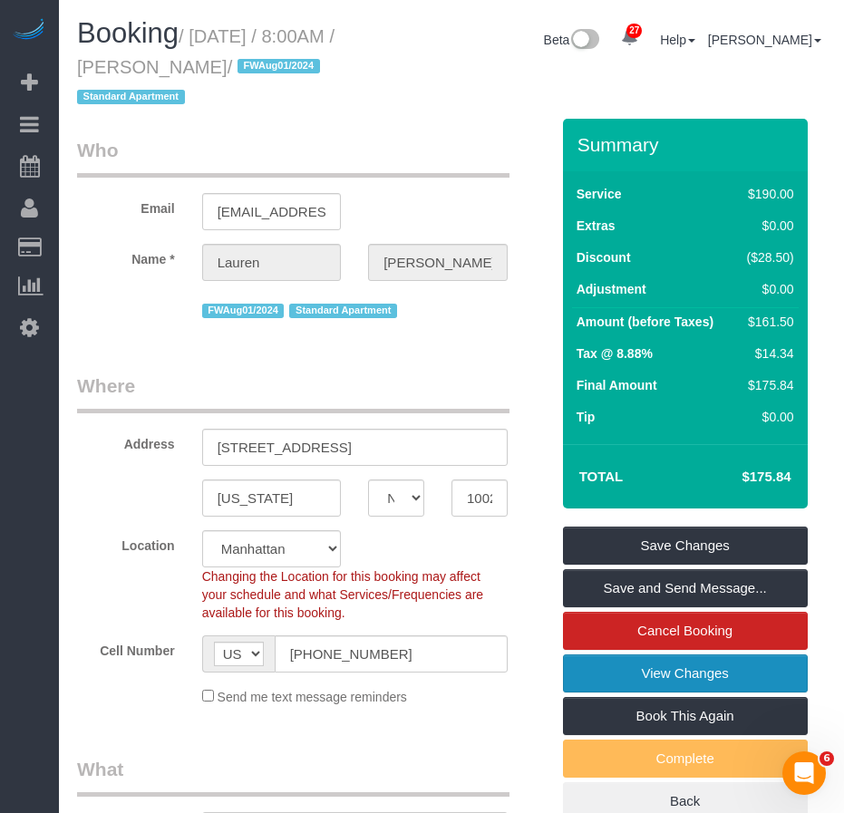
click at [625, 681] on link "View Changes" at bounding box center [685, 673] width 245 height 38
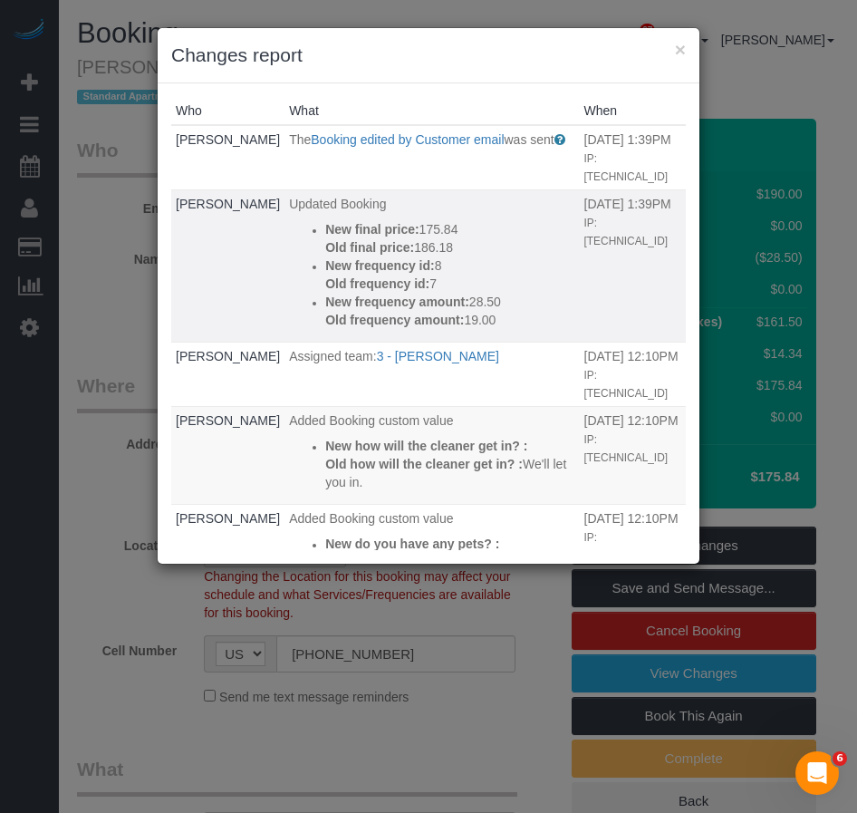
drag, startPoint x: 338, startPoint y: 356, endPoint x: 298, endPoint y: 227, distance: 135.6
click at [325, 227] on div "New final price: 175.84 Old final price: 186.18 New frequency id: 8 Old frequen…" at bounding box center [449, 274] width 249 height 109
copy div "New final price: 175.84 Old final price: 186.18 New frequency id: 8 Old frequen…"
click at [679, 48] on button "×" at bounding box center [680, 49] width 11 height 19
